Goal: Navigation & Orientation: Find specific page/section

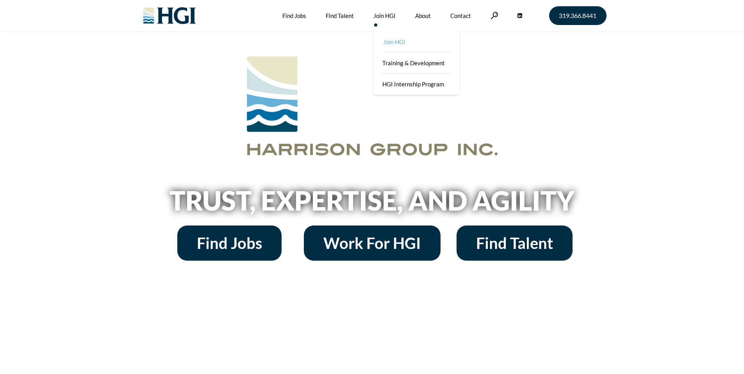
click at [386, 40] on link "Join HGI" at bounding box center [417, 41] width 86 height 21
click at [431, 45] on link "Team" at bounding box center [408, 41] width 86 height 21
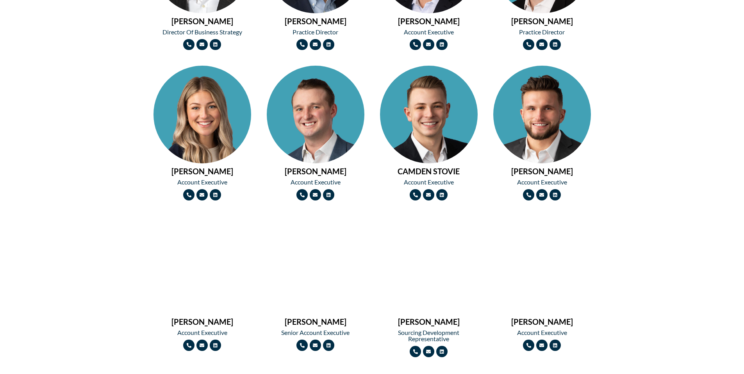
scroll to position [625, 0]
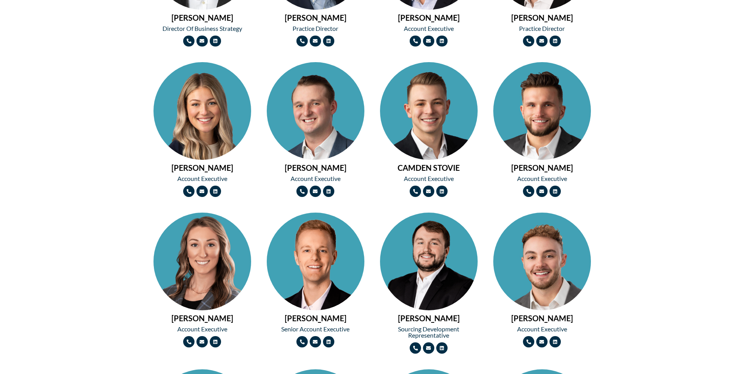
click at [513, 251] on img at bounding box center [542, 286] width 98 height 146
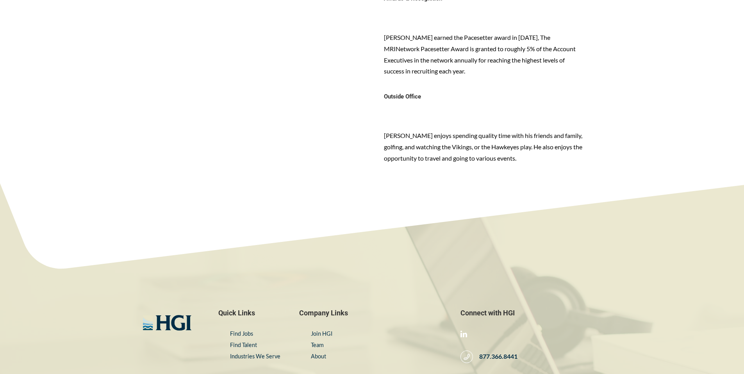
scroll to position [547, 0]
